Goal: Check status

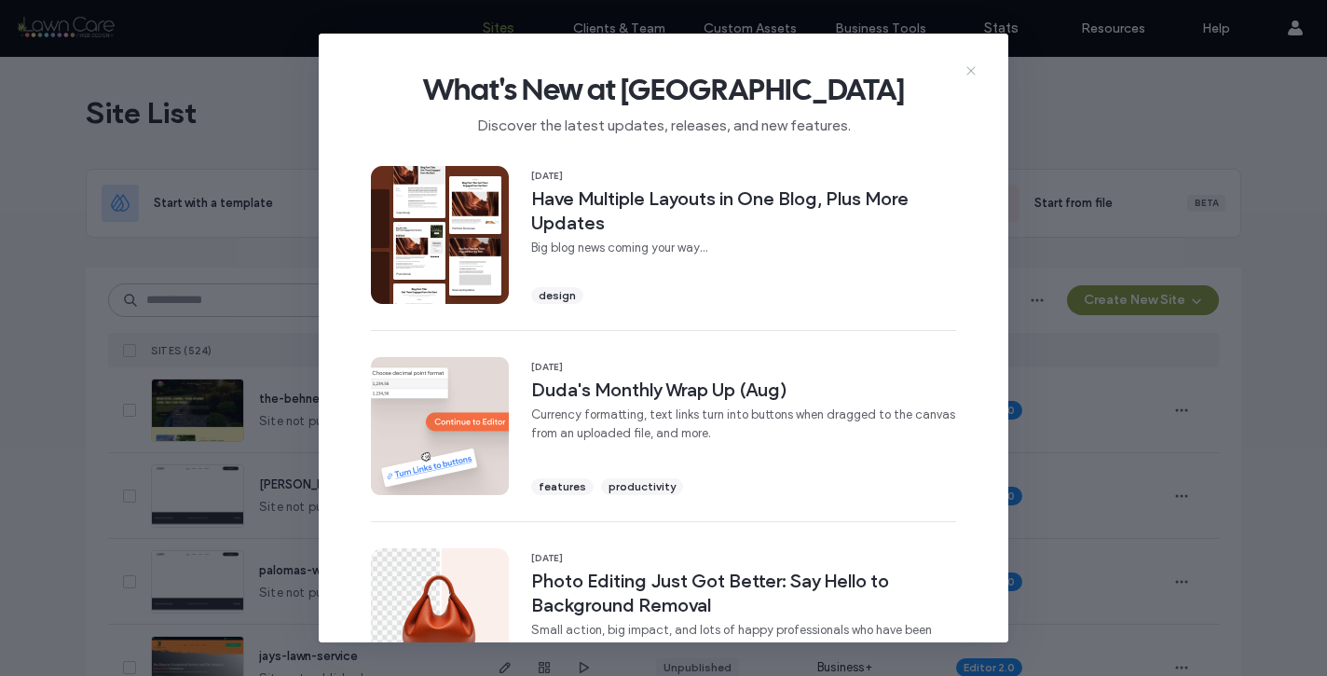
click at [972, 70] on icon at bounding box center [971, 70] width 15 height 15
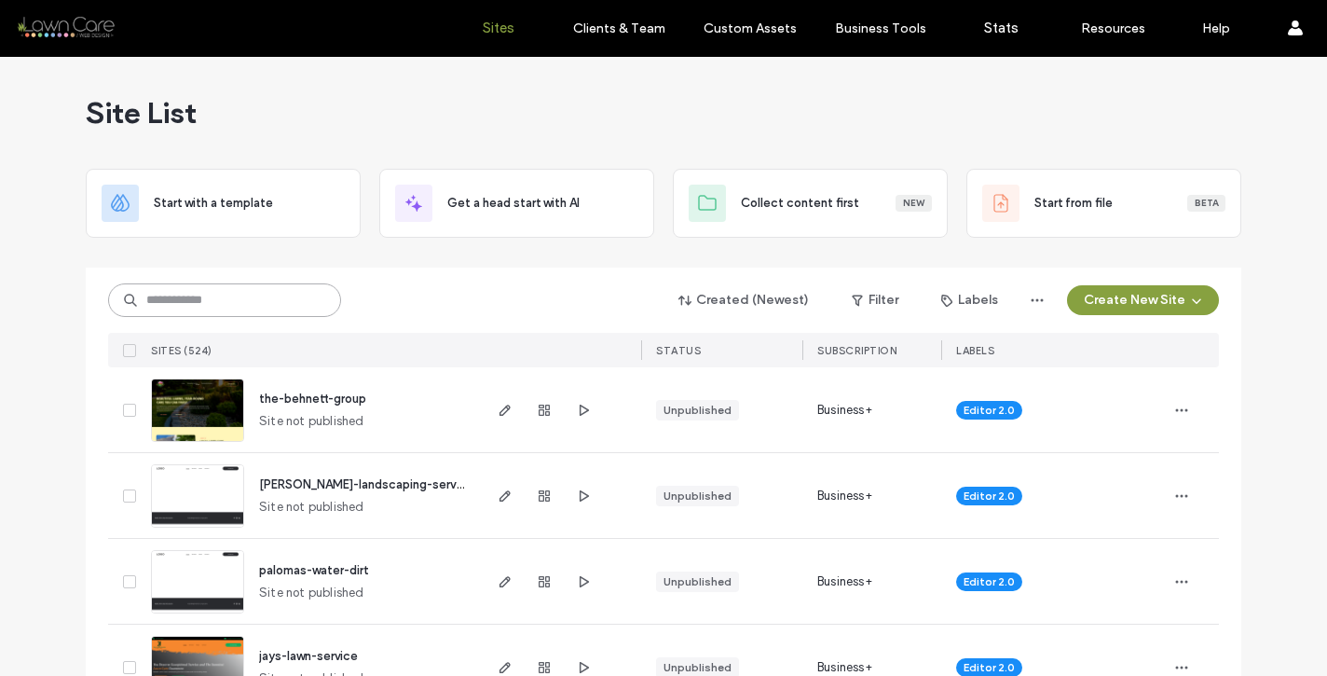
click at [255, 308] on input at bounding box center [224, 300] width 233 height 34
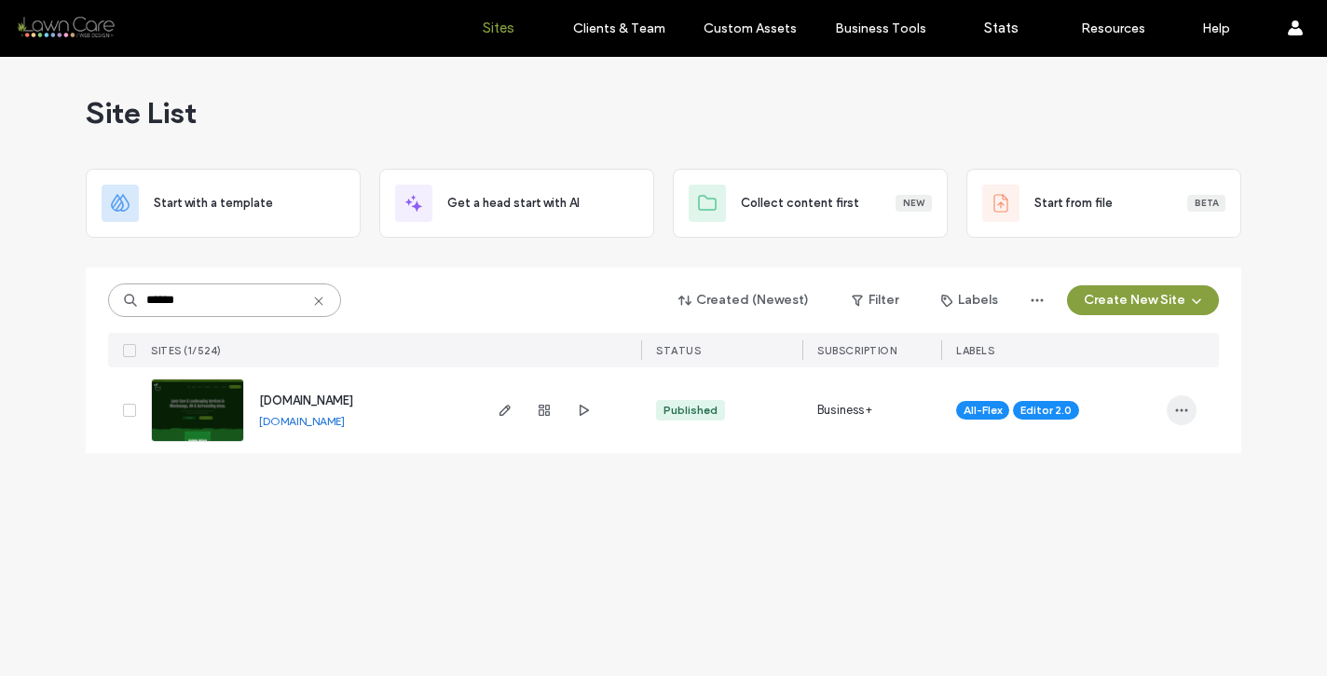
type input "******"
click at [1180, 411] on icon "button" at bounding box center [1181, 410] width 15 height 15
click at [1117, 594] on span "Site Dashboard" at bounding box center [1108, 600] width 87 height 19
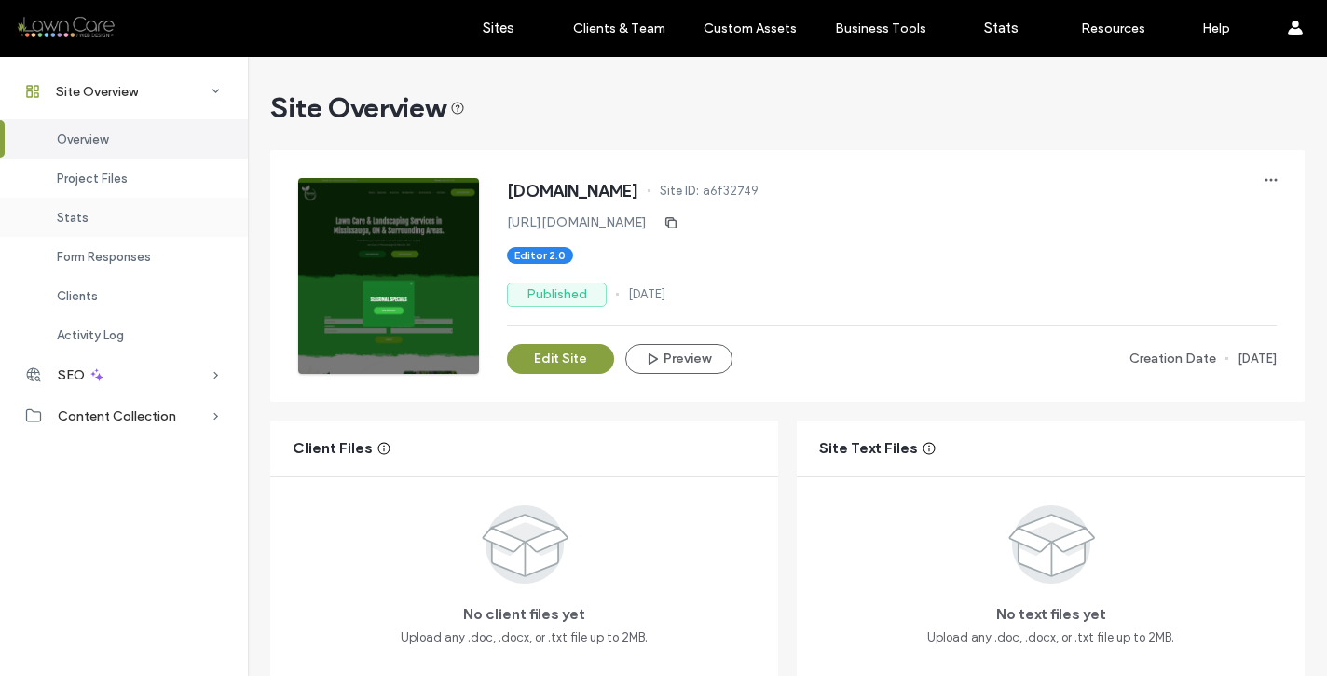
click at [113, 220] on div "Stats" at bounding box center [124, 217] width 248 height 39
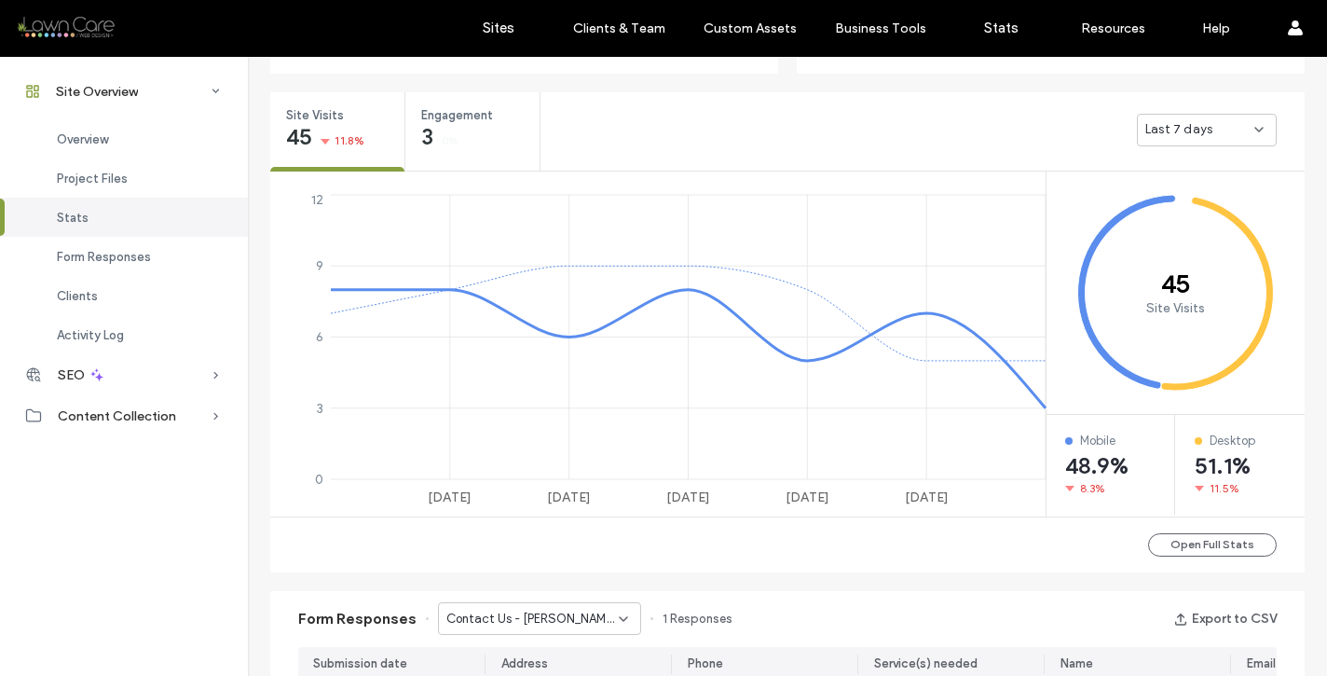
scroll to position [693, 0]
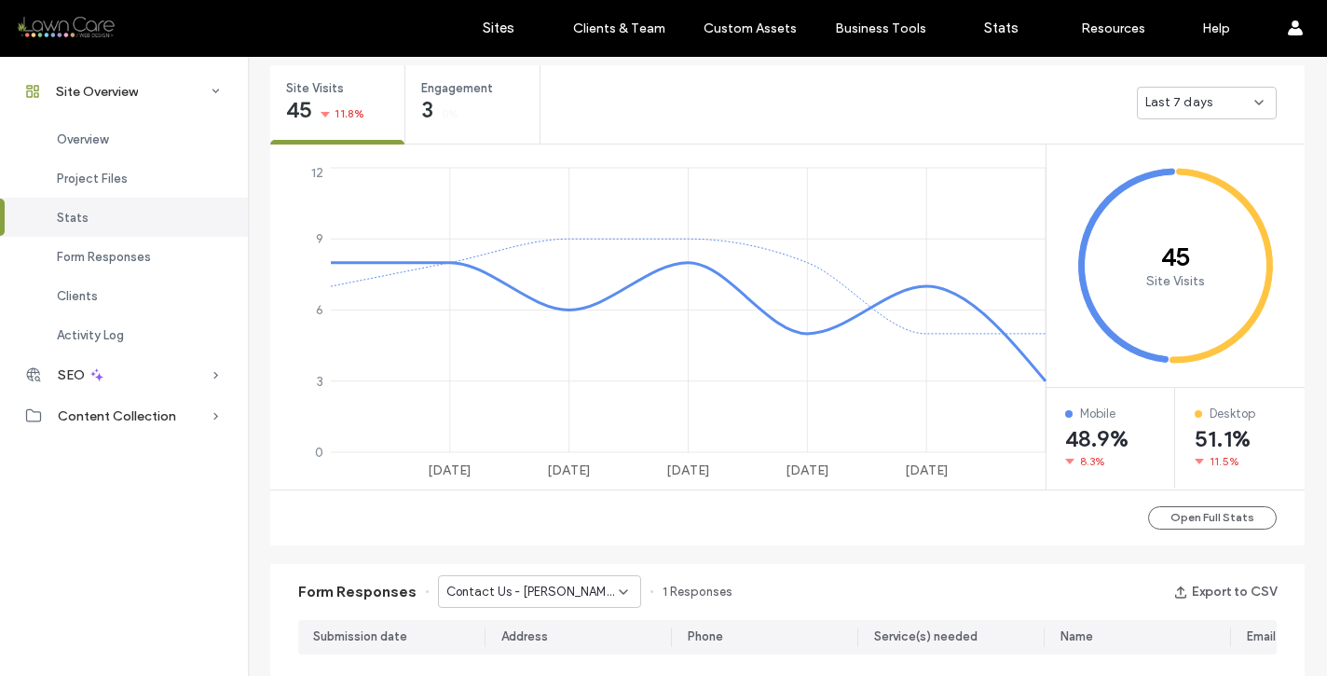
click at [1197, 113] on div "Last 7 days" at bounding box center [1207, 103] width 140 height 33
click at [1179, 197] on span "Last 30 days" at bounding box center [1176, 201] width 75 height 19
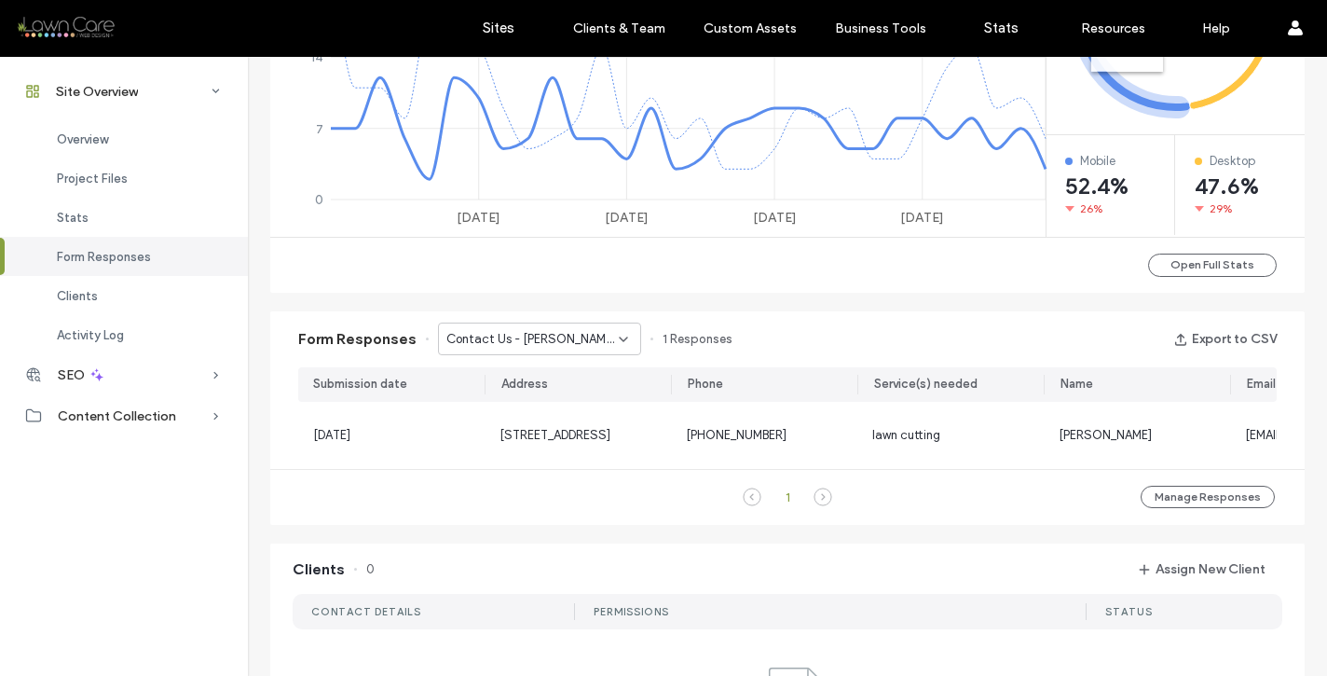
scroll to position [813, 0]
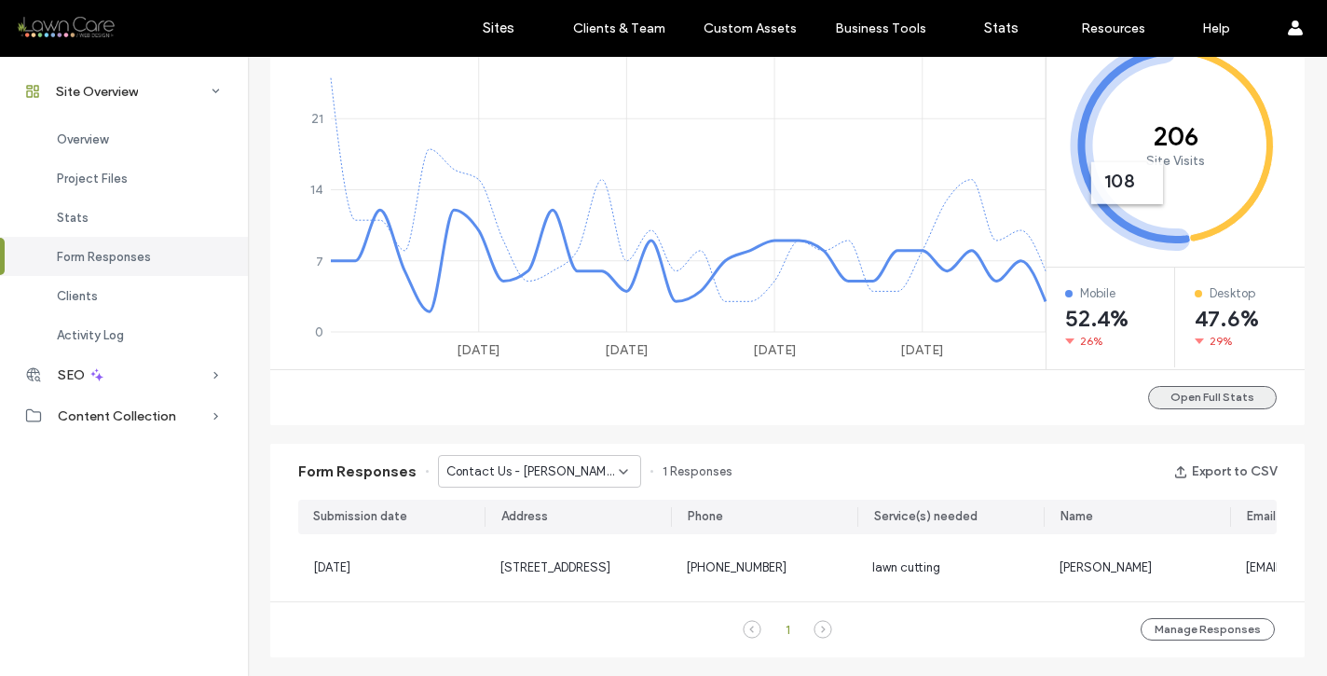
click at [1190, 396] on button "Open Full Stats" at bounding box center [1212, 397] width 129 height 23
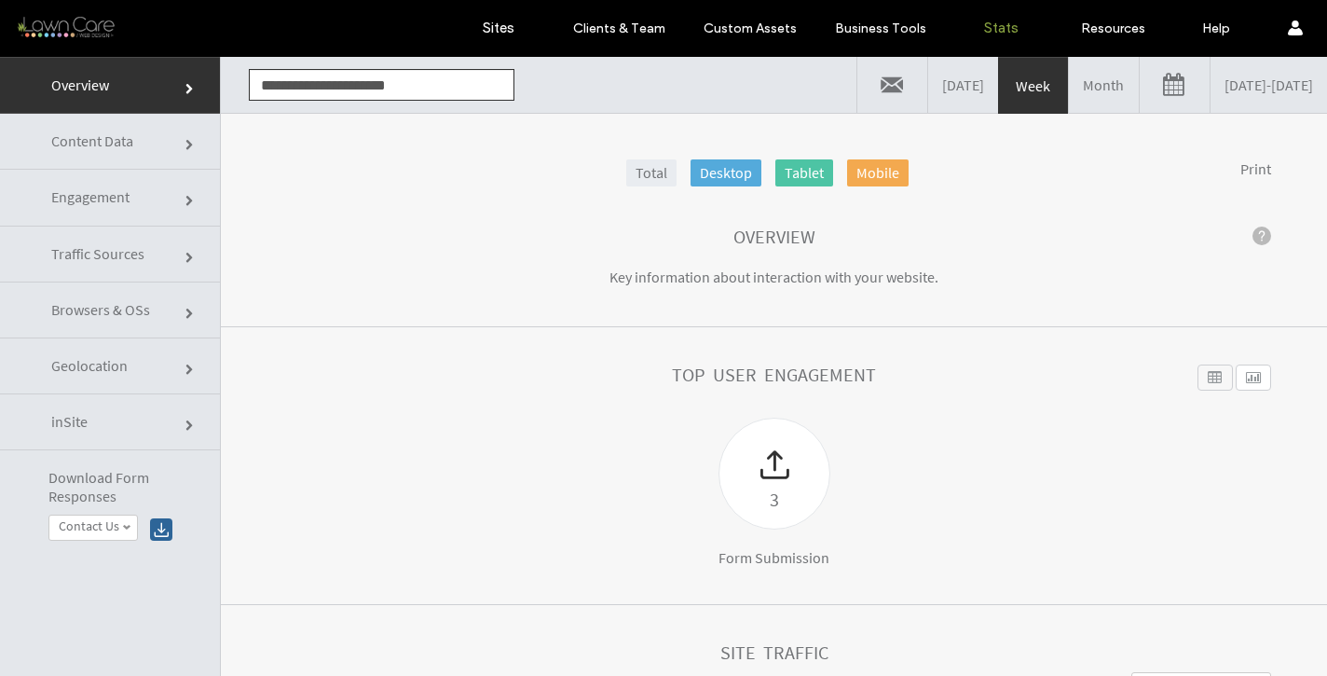
click at [140, 199] on link "Engagement" at bounding box center [110, 198] width 220 height 56
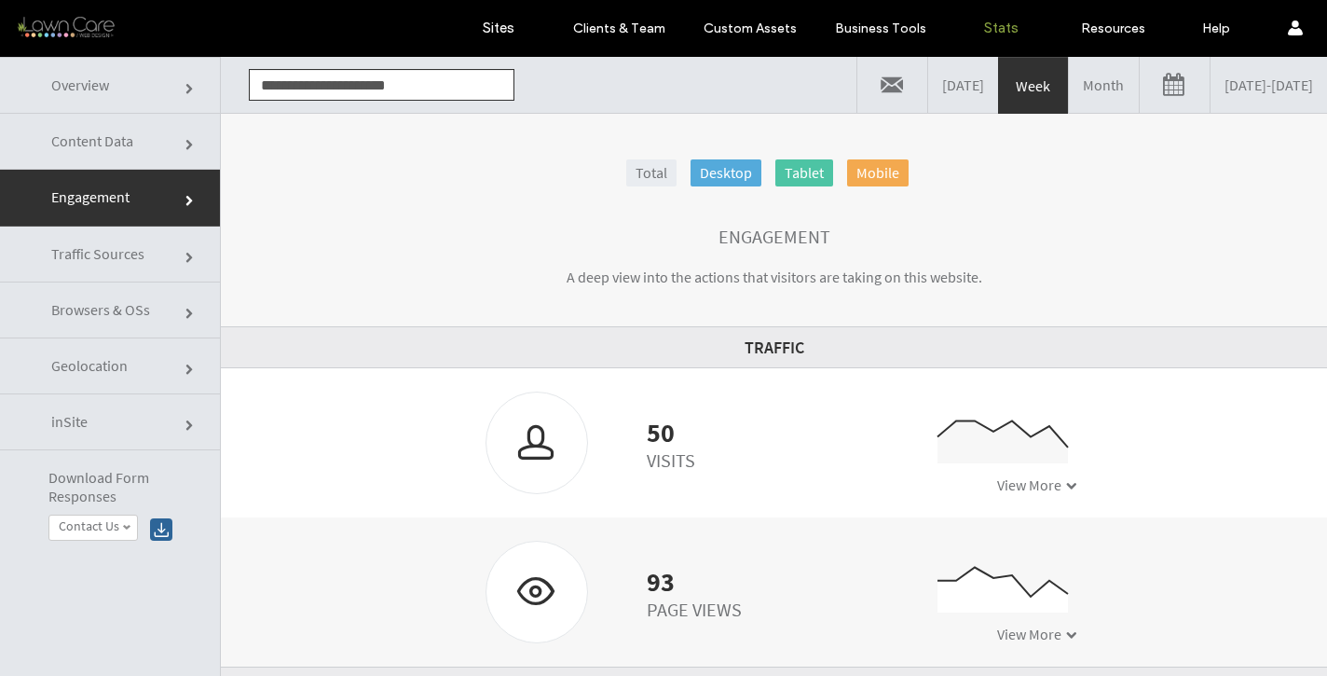
click at [1069, 89] on link "Month" at bounding box center [1104, 85] width 70 height 56
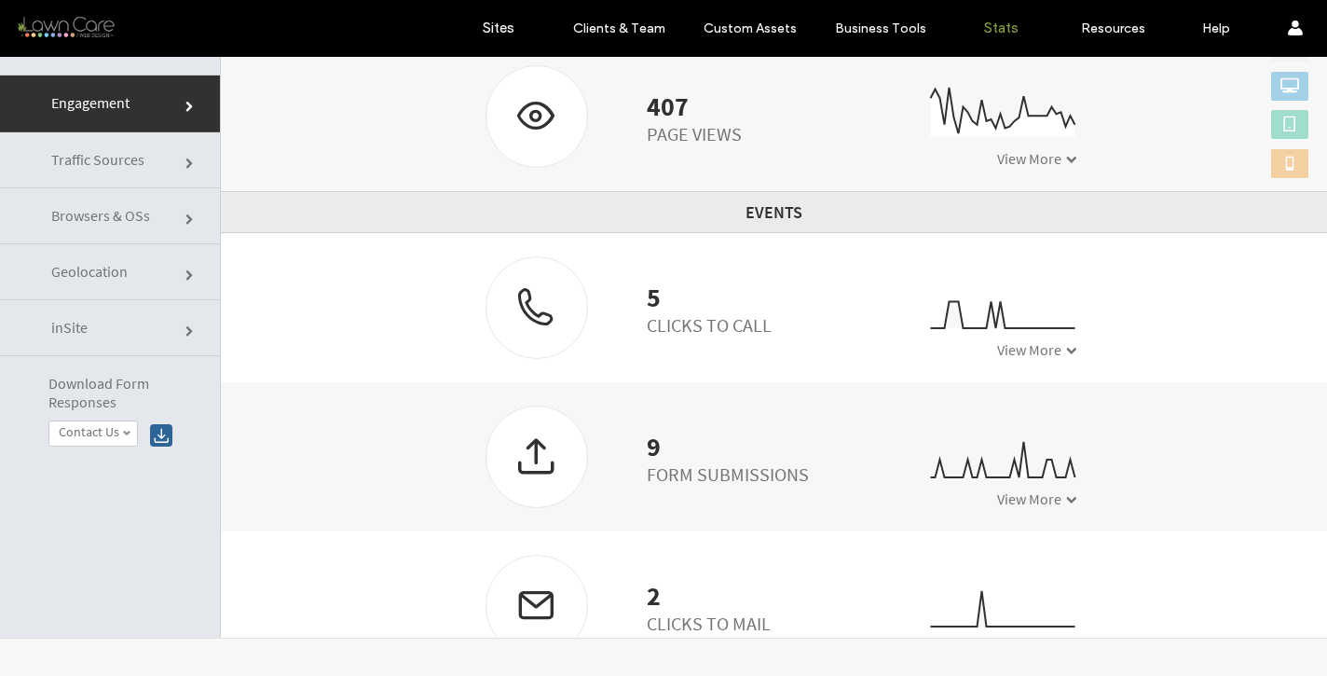
scroll to position [424, 0]
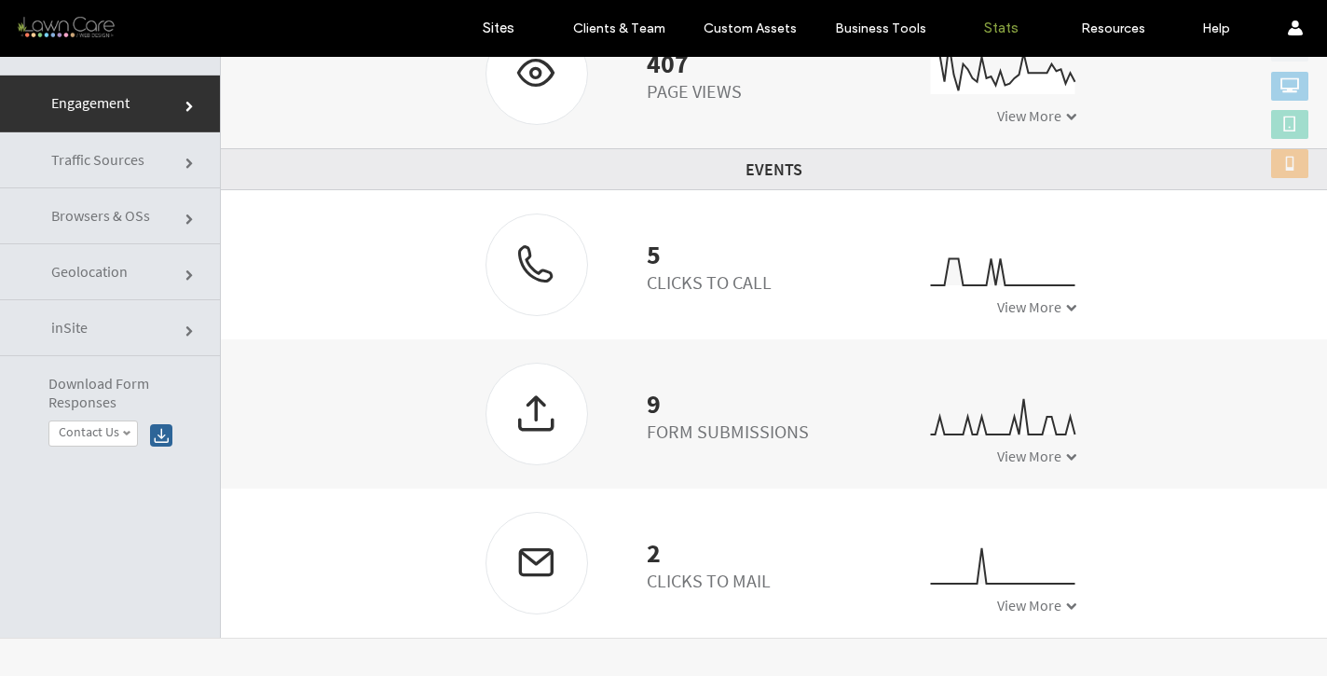
click at [141, 235] on link "Browsers & OSs" at bounding box center [110, 216] width 220 height 56
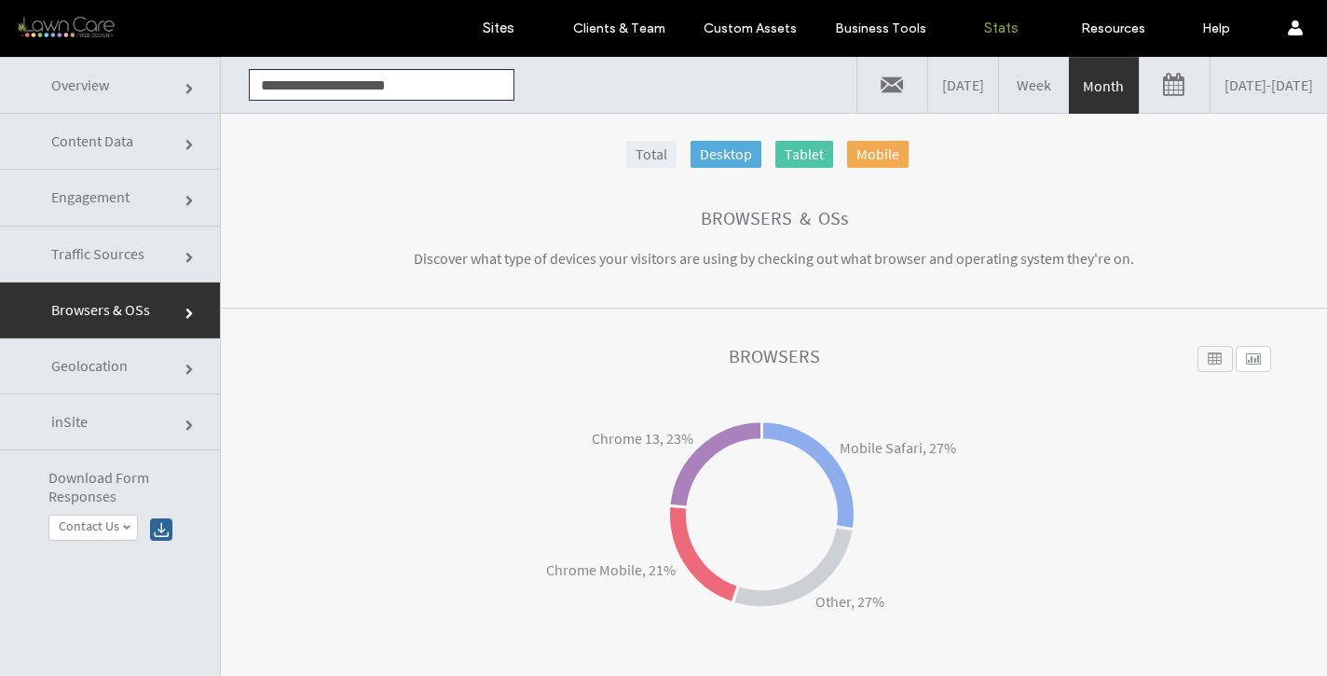
scroll to position [0, 0]
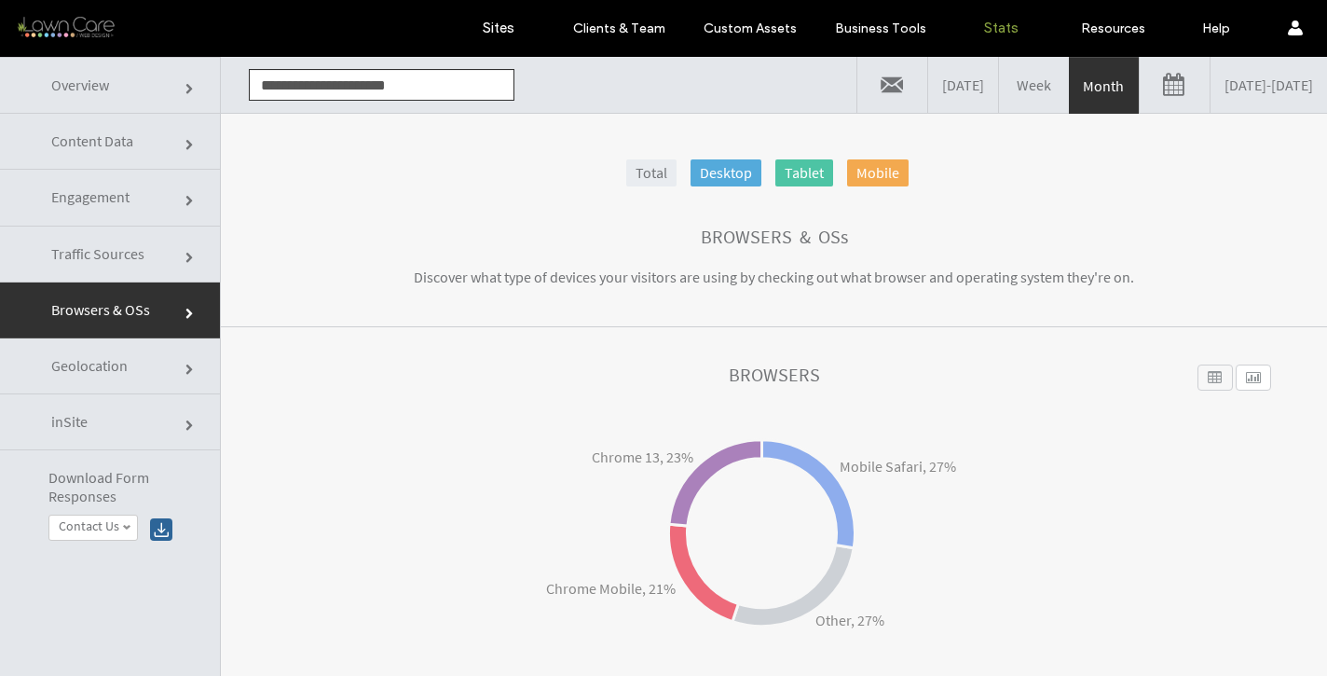
click at [36, 238] on link "Traffic Sources" at bounding box center [110, 254] width 220 height 56
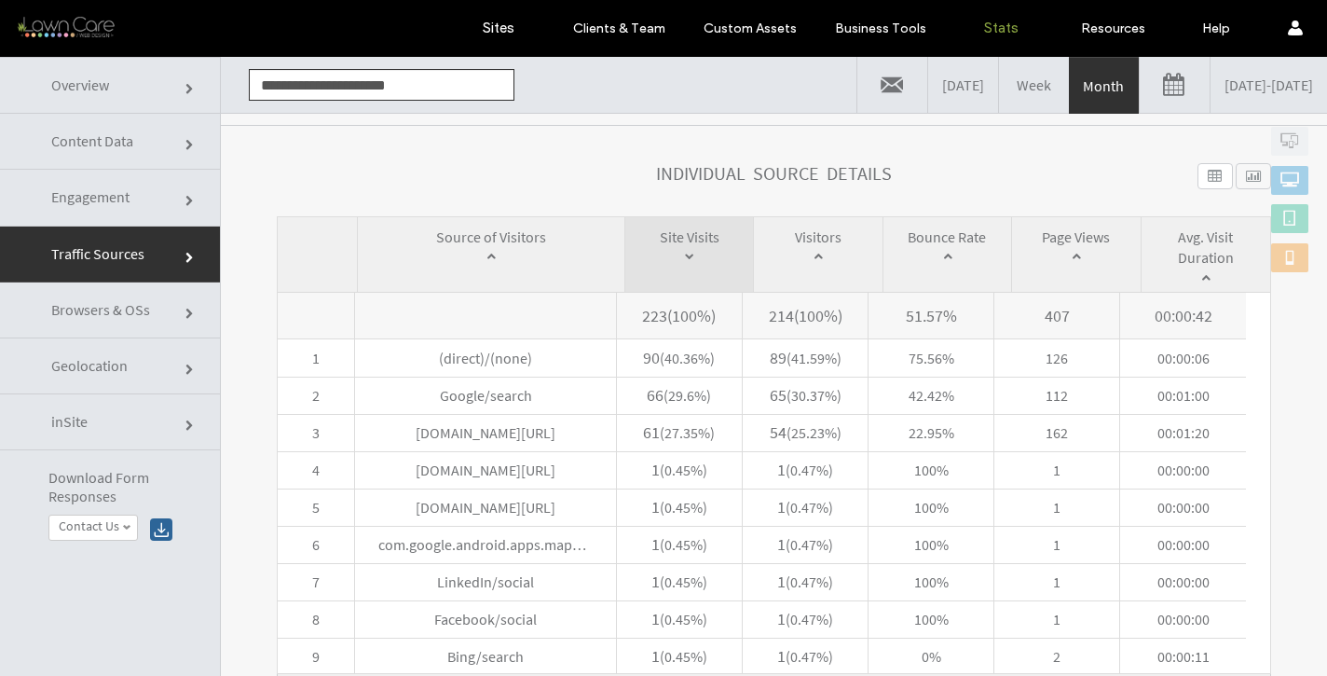
scroll to position [861, 0]
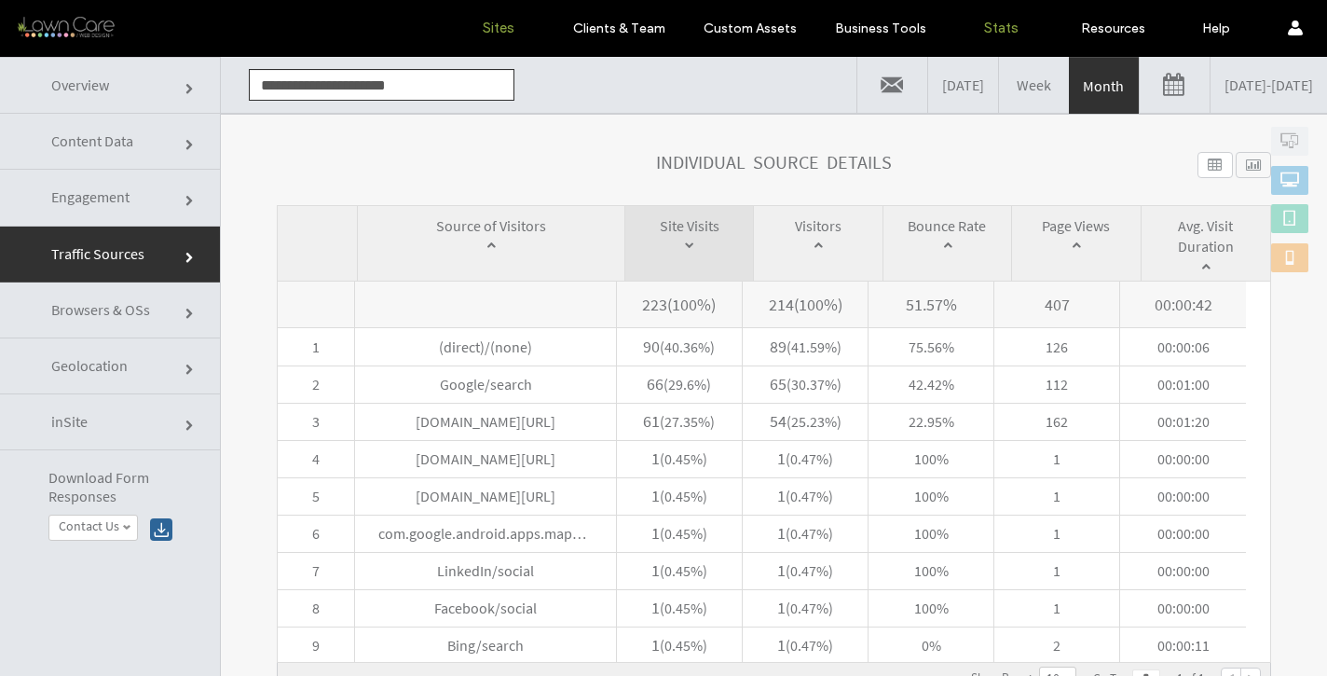
click at [488, 28] on label "Sites" at bounding box center [499, 28] width 32 height 17
